Goal: Check status

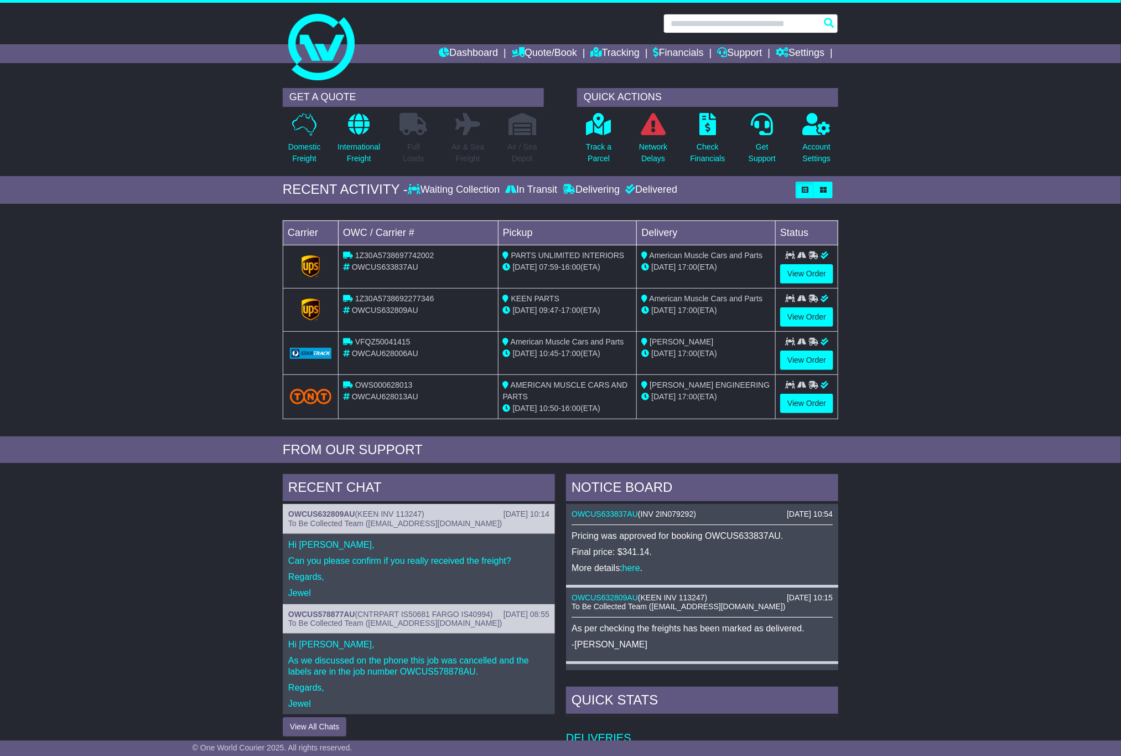
click at [744, 25] on input "text" at bounding box center [751, 23] width 175 height 19
paste input "**********"
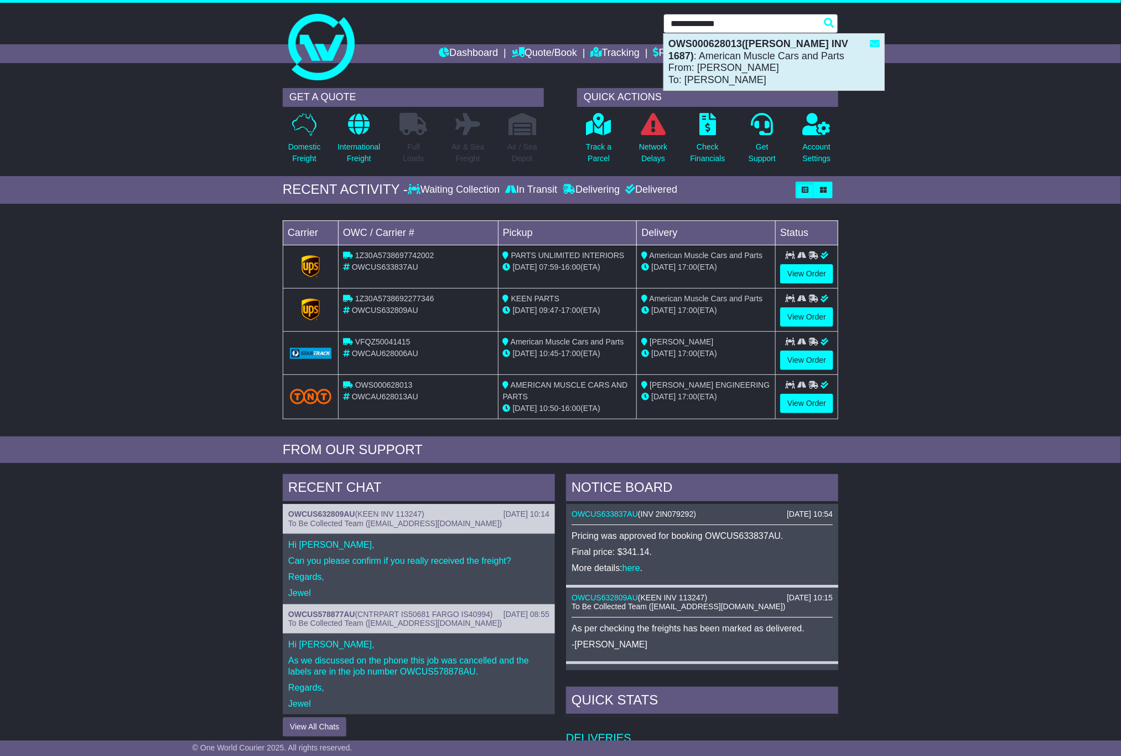
click at [792, 54] on div "OWS000628013(MCNAMARA INV 1687) : American Muscle Cars and Parts From: GEOFF SM…" at bounding box center [774, 62] width 220 height 56
type input "**********"
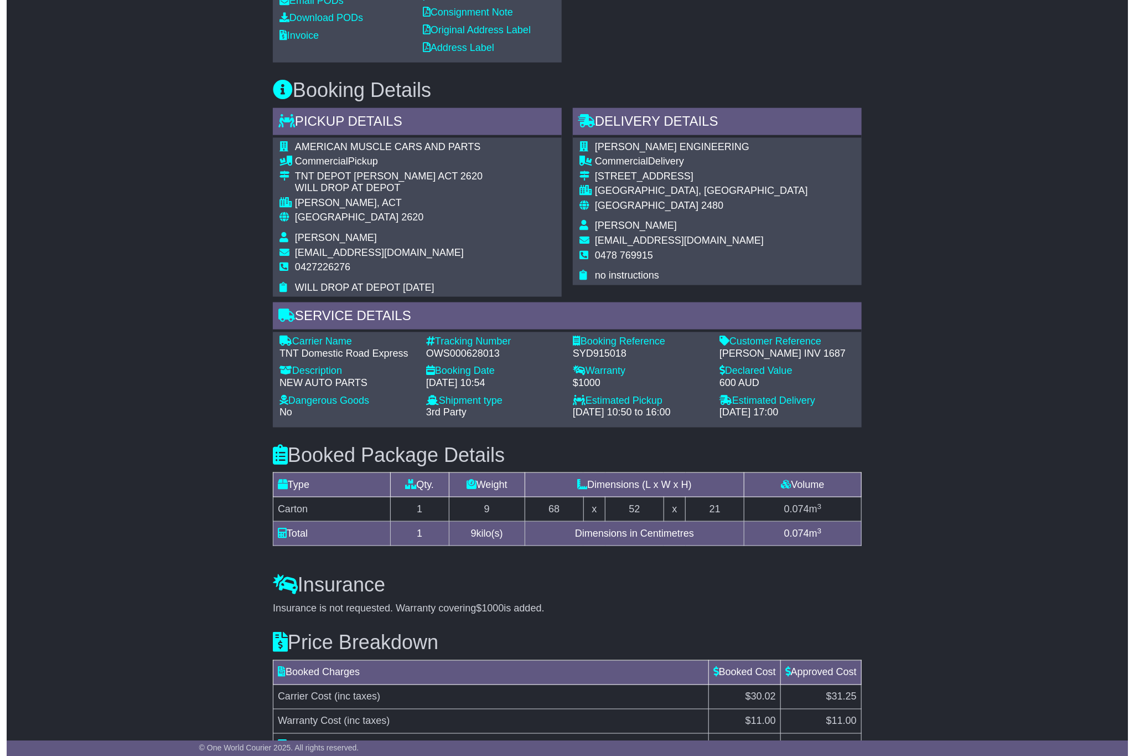
scroll to position [669, 0]
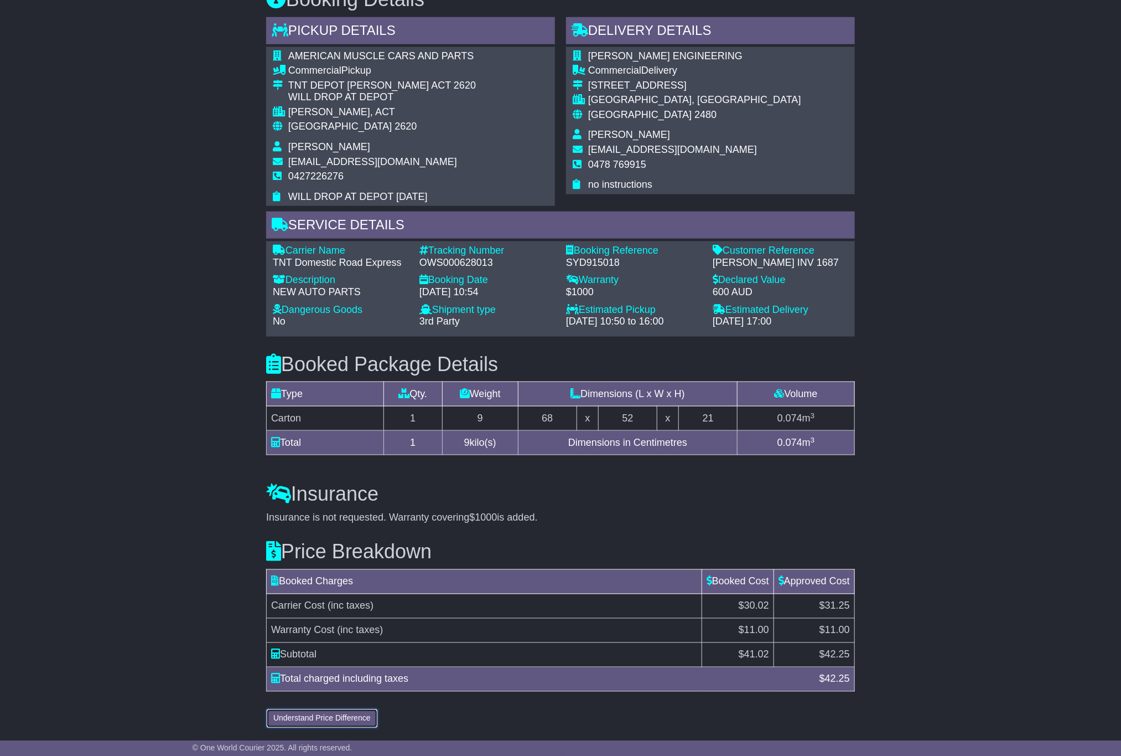
click at [353, 717] on button "Understand Price Difference" at bounding box center [322, 718] width 112 height 19
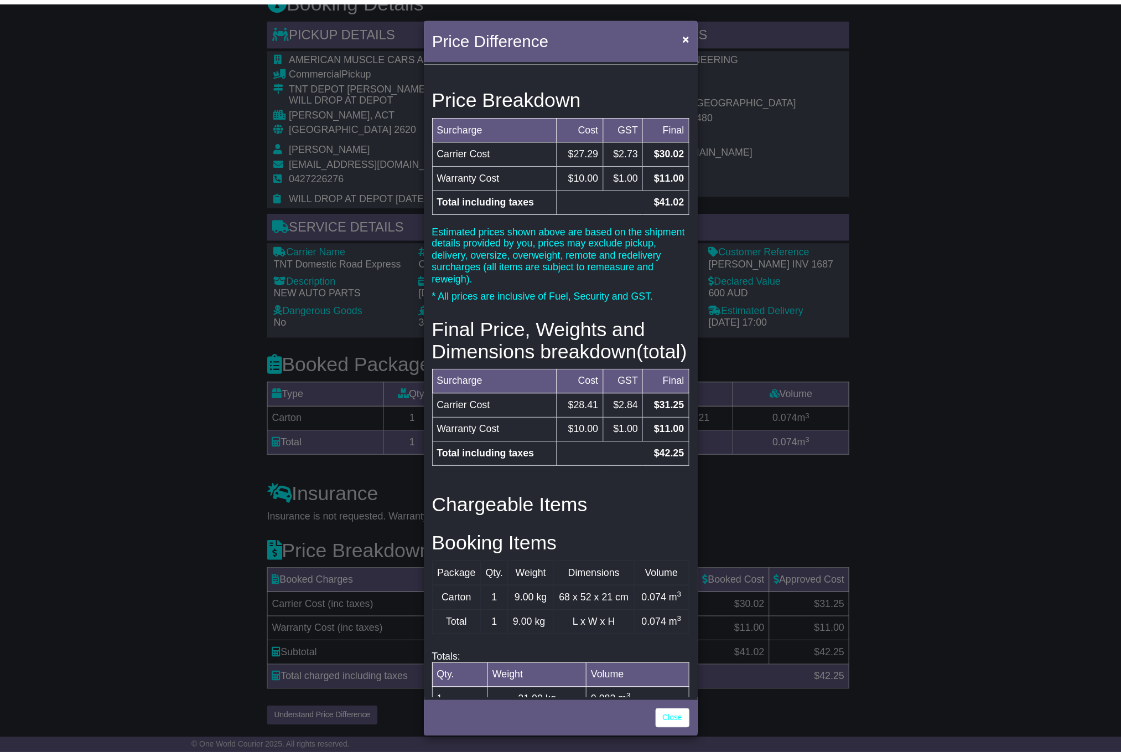
scroll to position [90, 0]
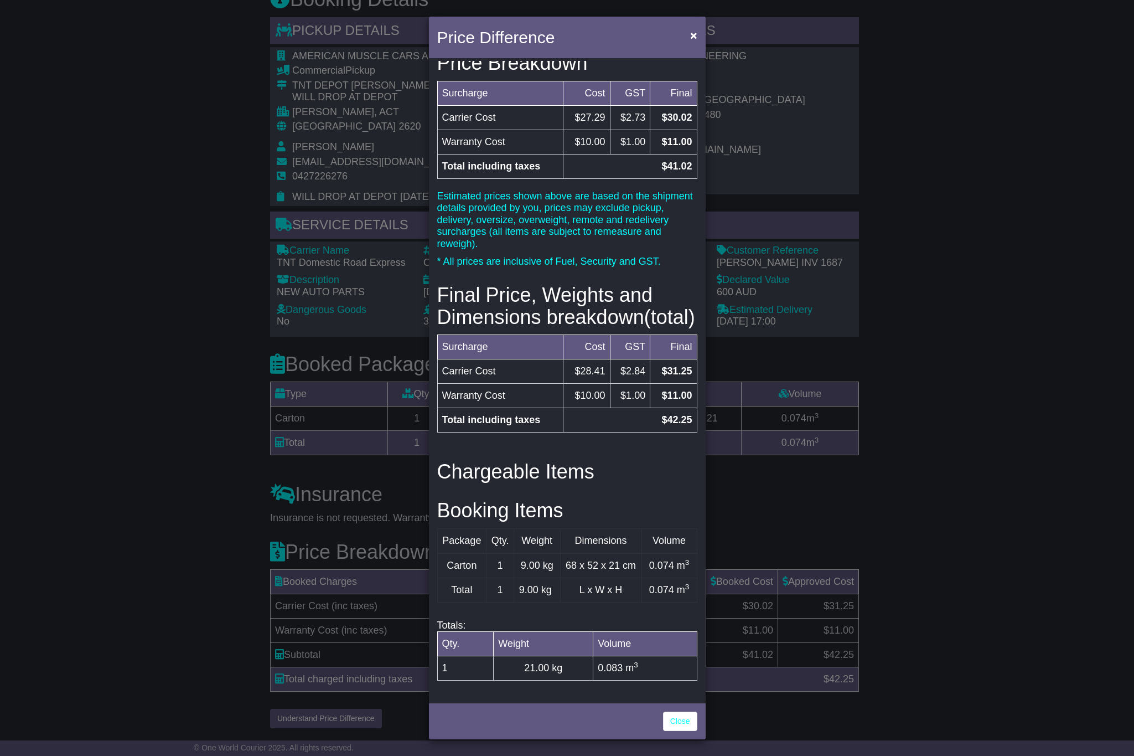
click at [945, 328] on div "Price Difference × Price Breakdown Surcharge Cost GST Final Carrier Cost $27.29…" at bounding box center [567, 378] width 1134 height 756
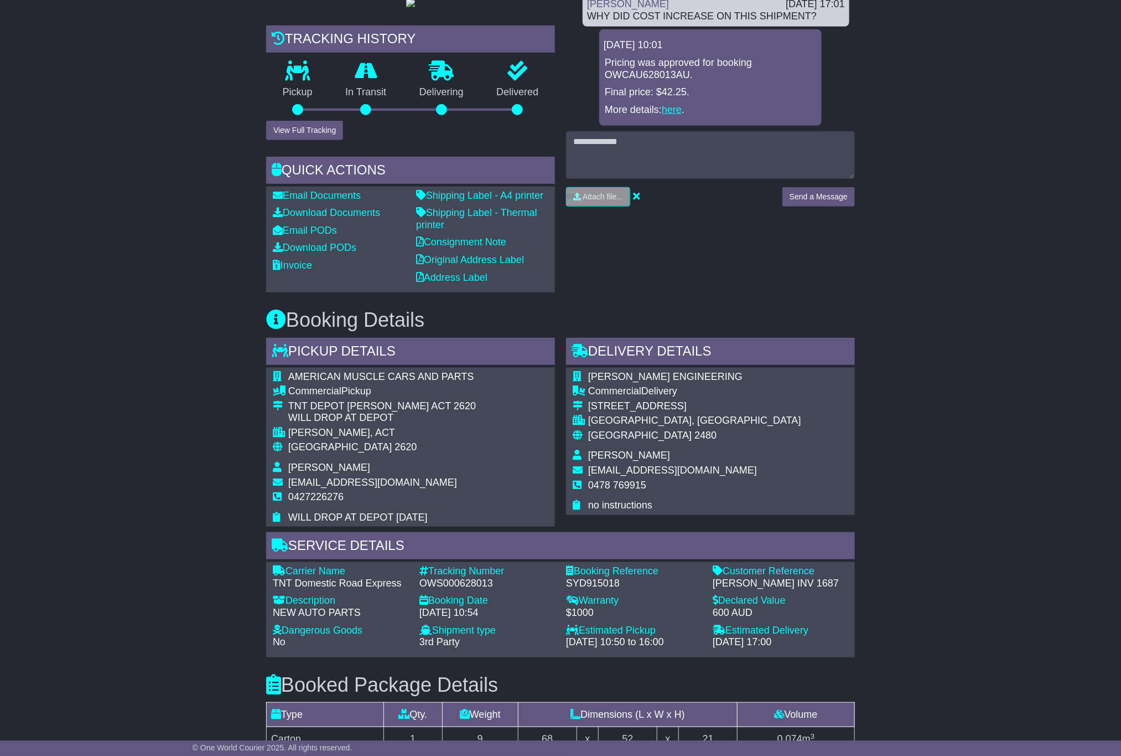
scroll to position [0, 0]
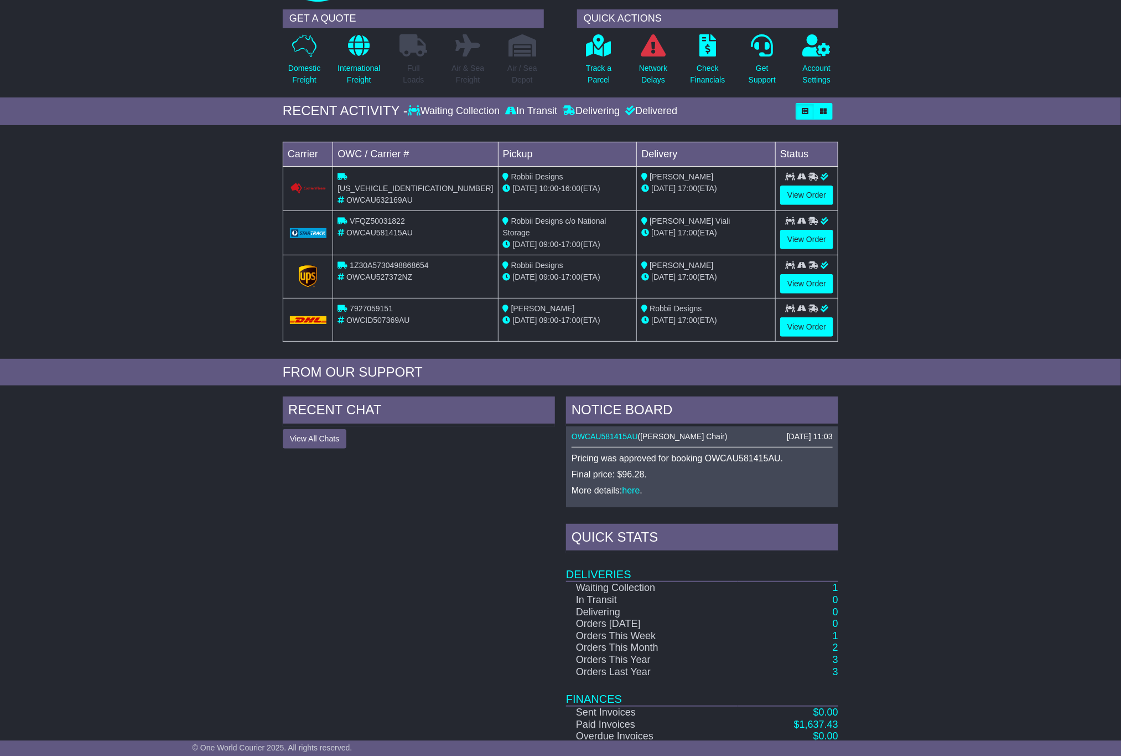
scroll to position [130, 0]
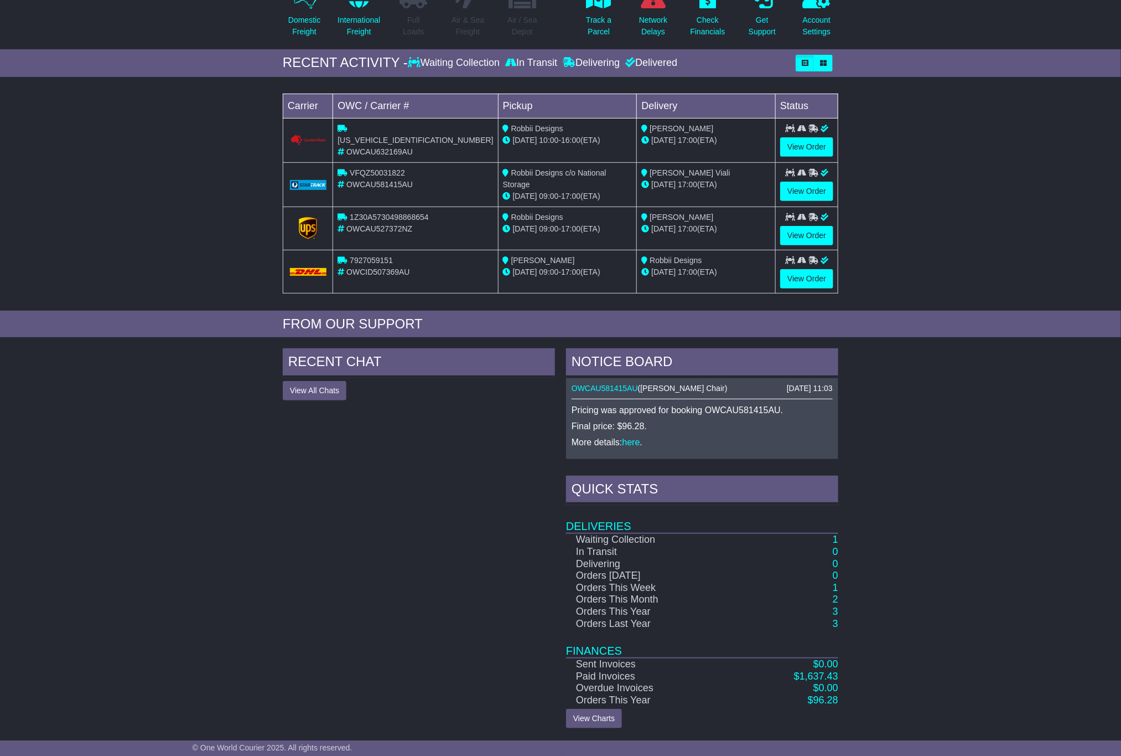
click at [841, 543] on div "NOTICE BOARD [DATE] 11:03 OWCAU581415AU ( [PERSON_NAME] ) Pricing was approved …" at bounding box center [702, 538] width 283 height 380
click at [1015, 488] on div "RECENT CHAT View All Chats Hide All Chats NOTICE BOARD [DATE] 11:03 OWCAU581415…" at bounding box center [560, 538] width 1121 height 391
click at [836, 539] on link "1" at bounding box center [836, 539] width 6 height 11
